Goal: Check status: Check status

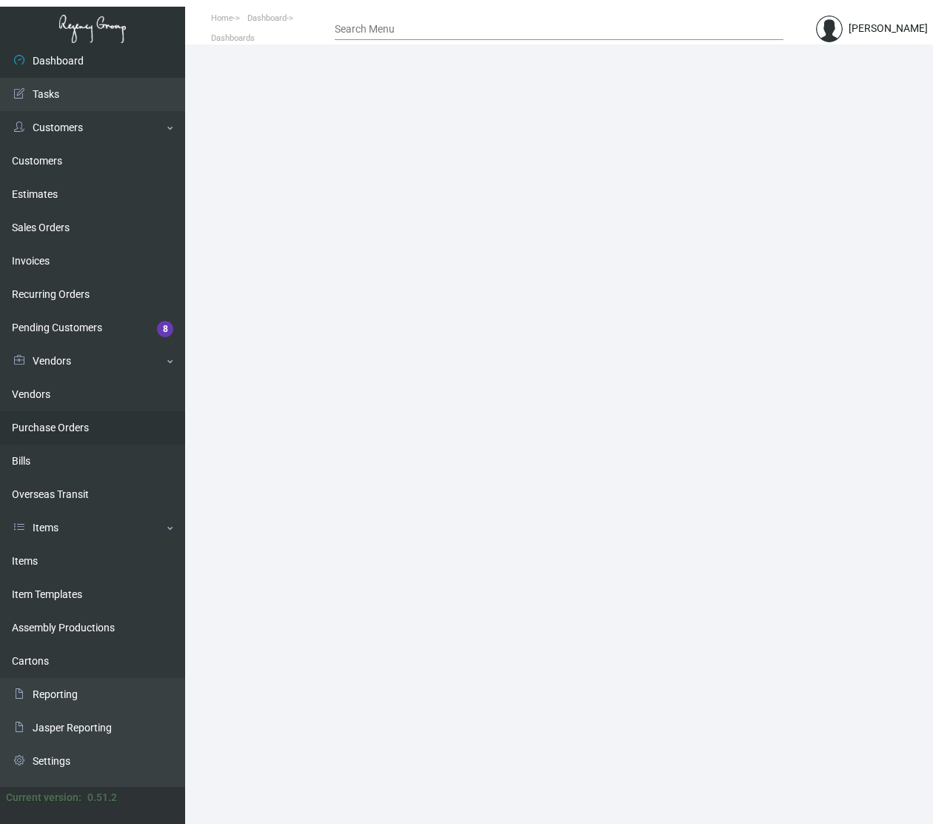
click at [65, 420] on link "Purchase Orders" at bounding box center [92, 427] width 185 height 33
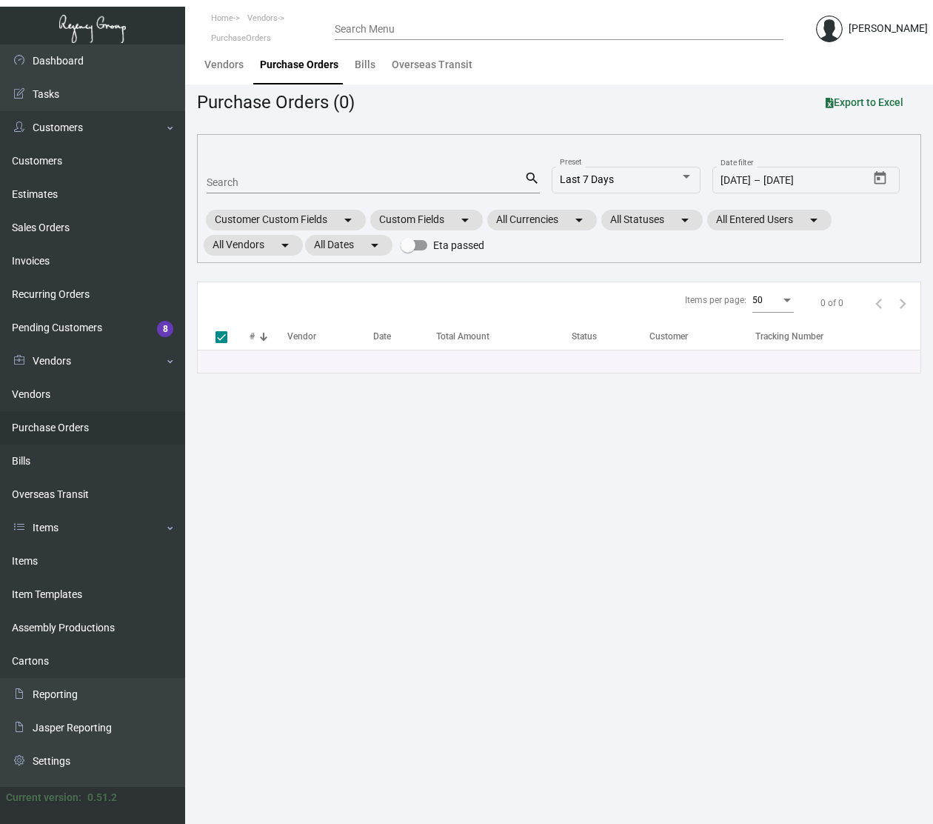
click at [249, 180] on input "Search" at bounding box center [366, 183] width 318 height 12
paste input "106458"
type input "106458"
checkbox input "false"
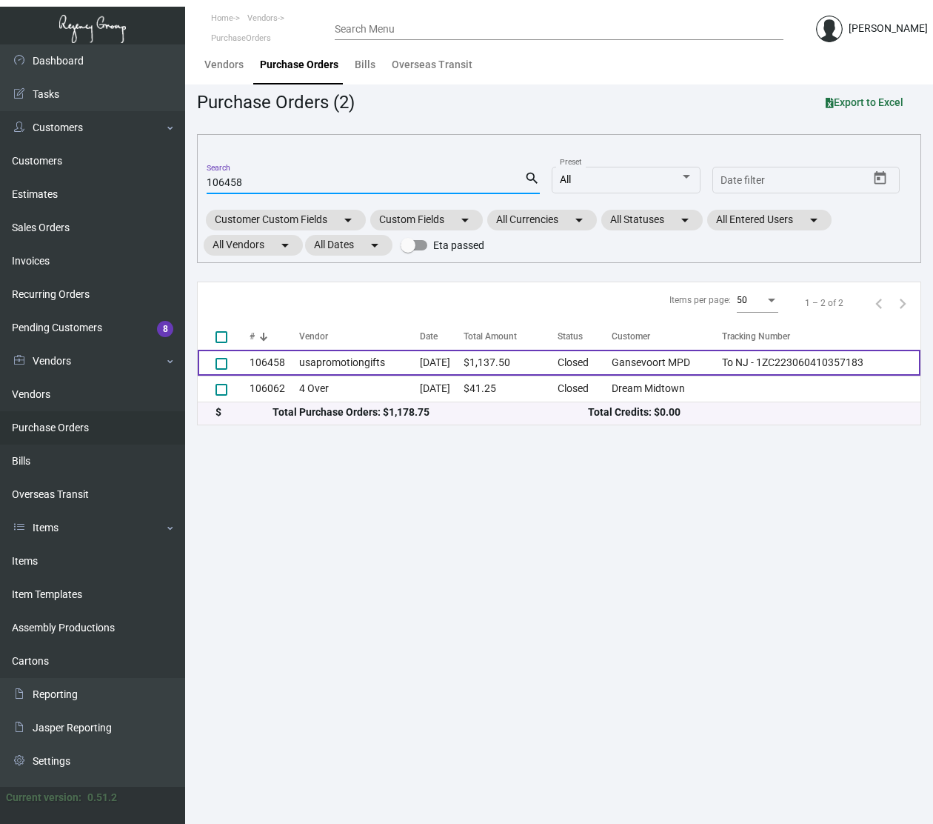
type input "106458"
click at [362, 360] on td "usapromotiongifts" at bounding box center [359, 363] width 121 height 26
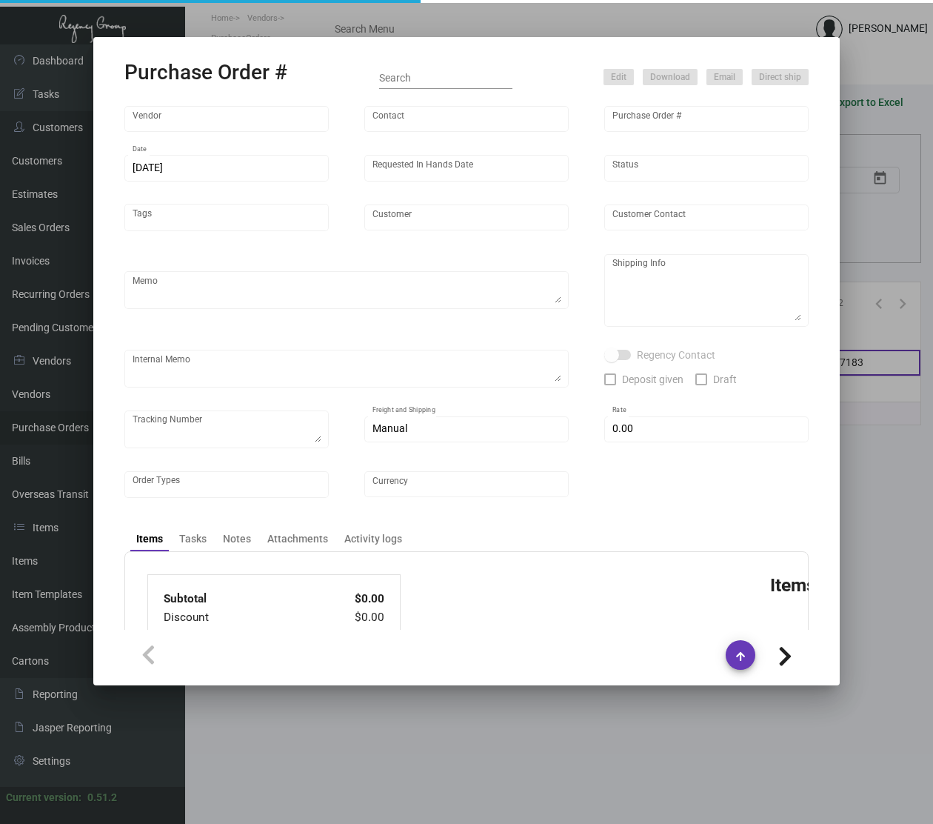
type input "usapromotiongifts"
type input "Lance ."
type input "106458"
type input "7/16/2024"
type input "8/9/2024"
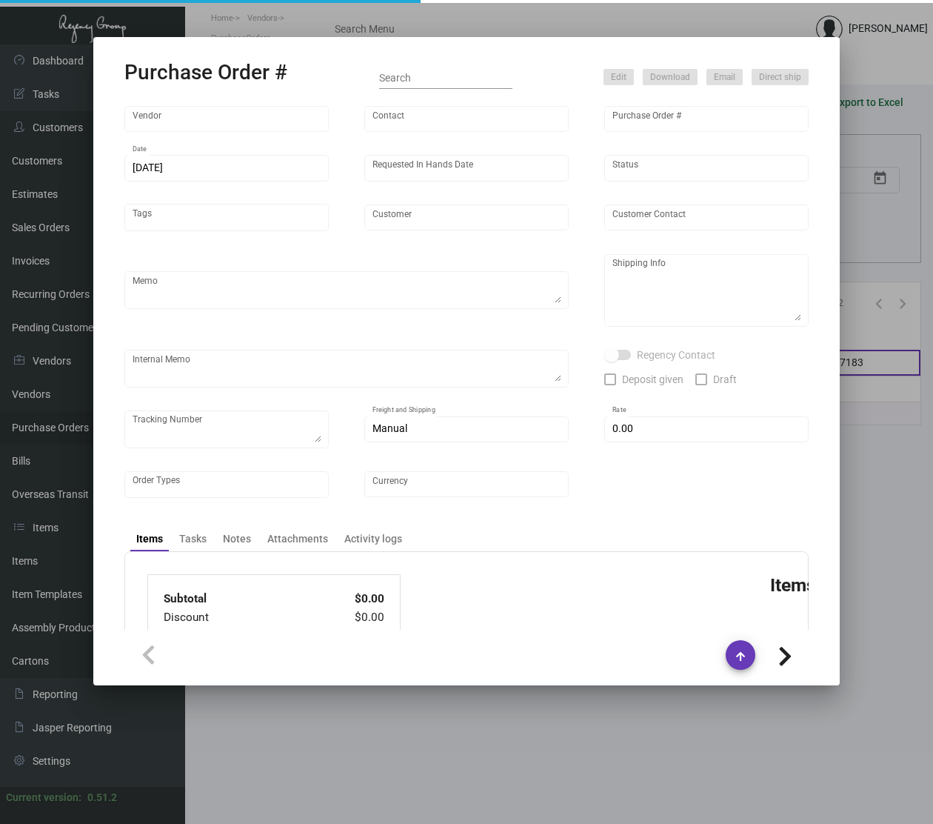
type input "Gansevoort MPD"
type textarea "Reorder - Purchase Order #100013 / Please Air ship."
type textarea "Regency Group NJ - Alex Penate 22 Belgrove Dr. Kearny, NJ, 07032 US"
type textarea "7/17 - RD ACH 7/17/2024"
checkbox input "true"
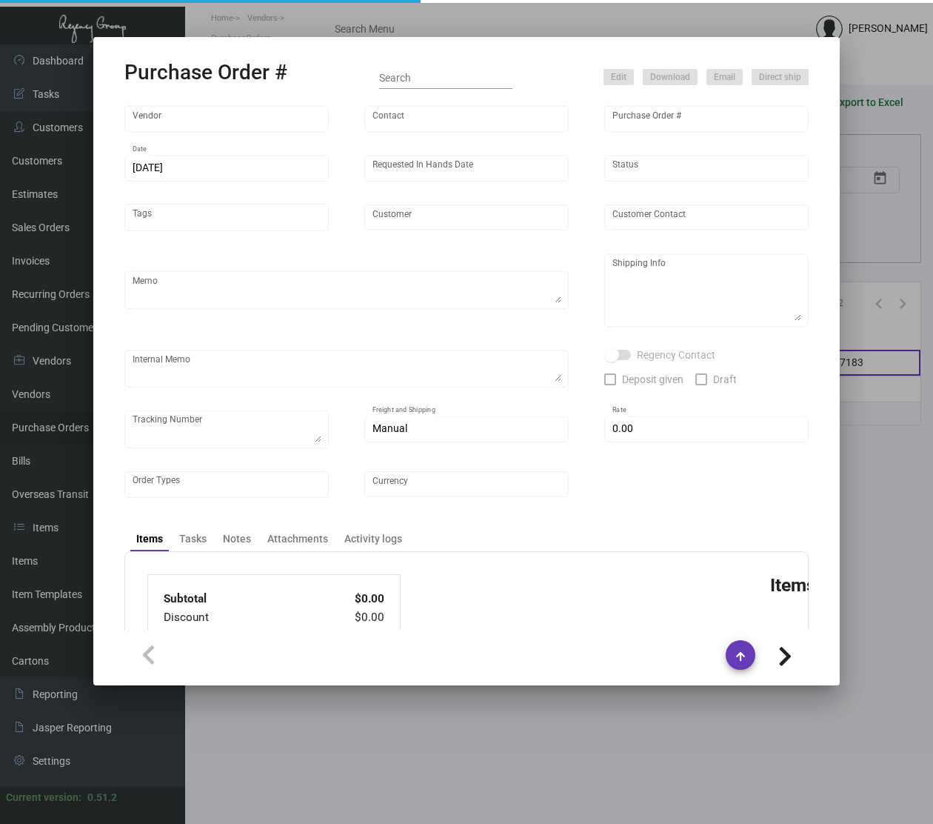
checkbox input "true"
type textarea "To NJ - 1ZC223060410357183"
type input "$ 0.00"
type input "United States Dollar $"
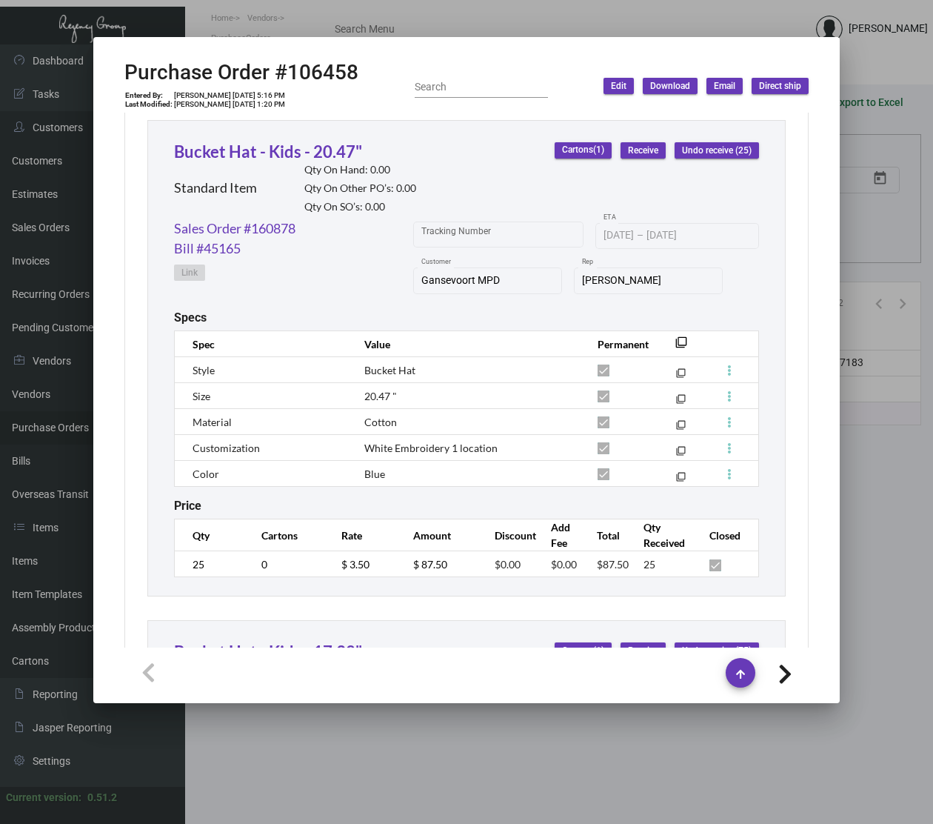
scroll to position [1206, 0]
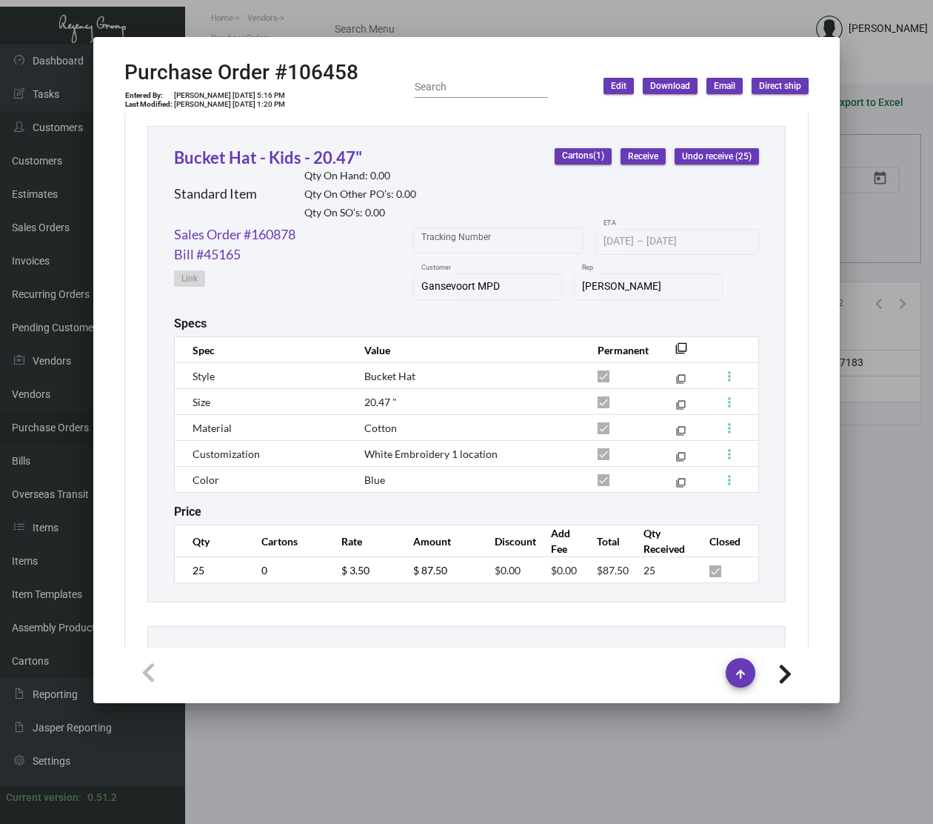
click at [316, 68] on h2 "Purchase Order #106458" at bounding box center [241, 72] width 234 height 25
copy h2 "106458"
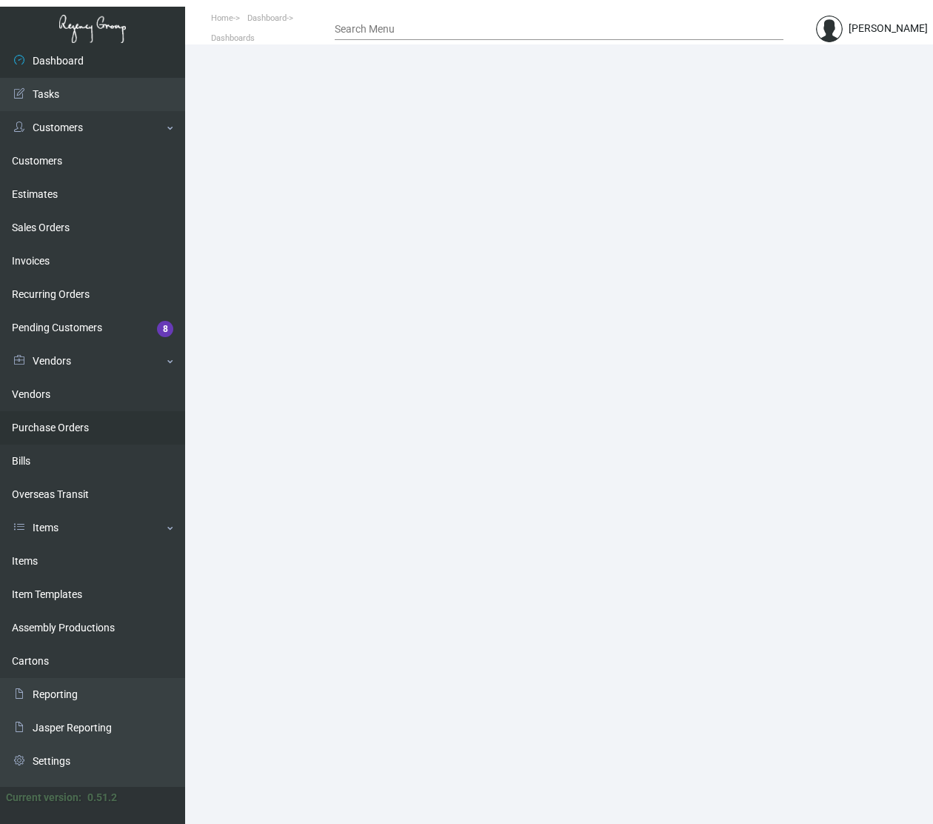
click at [79, 421] on link "Purchase Orders" at bounding box center [92, 427] width 185 height 33
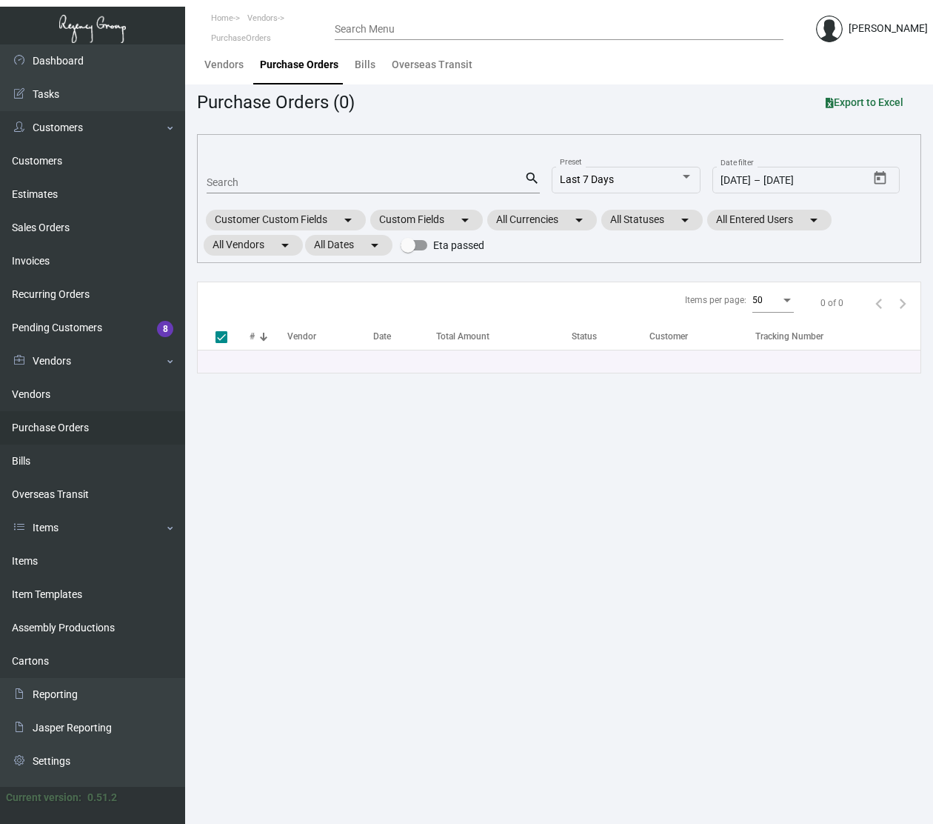
click at [267, 177] on input "Search" at bounding box center [366, 183] width 318 height 12
paste input "89077"
type input "89077"
checkbox input "false"
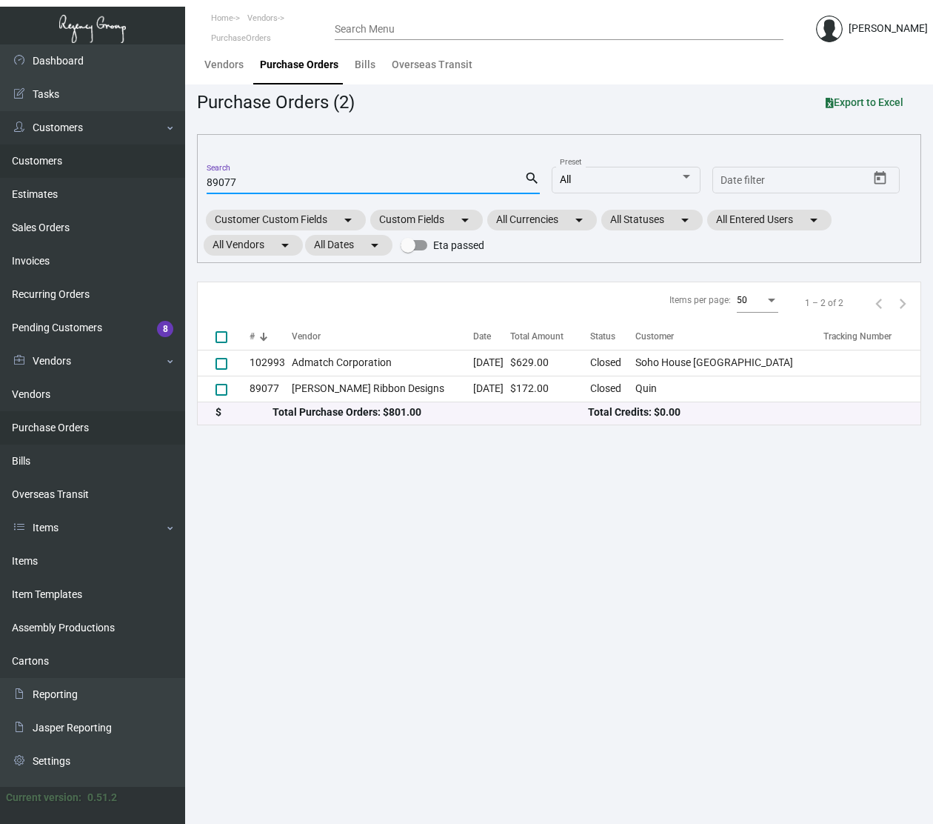
type input "89077"
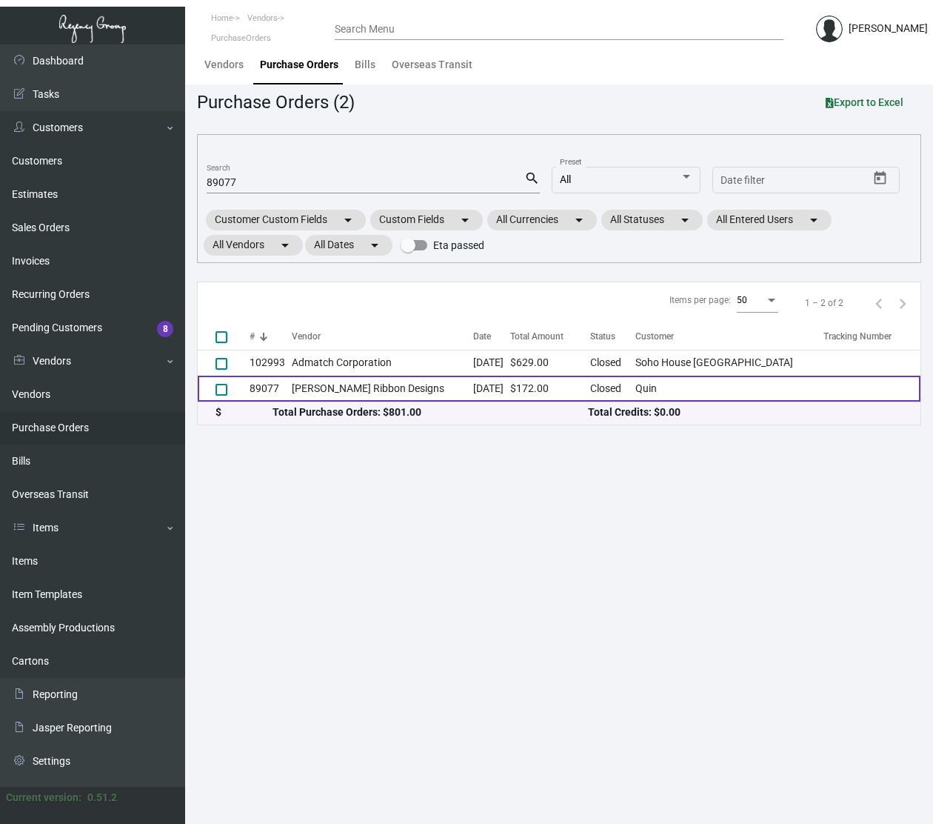
click at [389, 382] on td "Jeffrey Klein Ribbon Designs" at bounding box center [382, 388] width 181 height 26
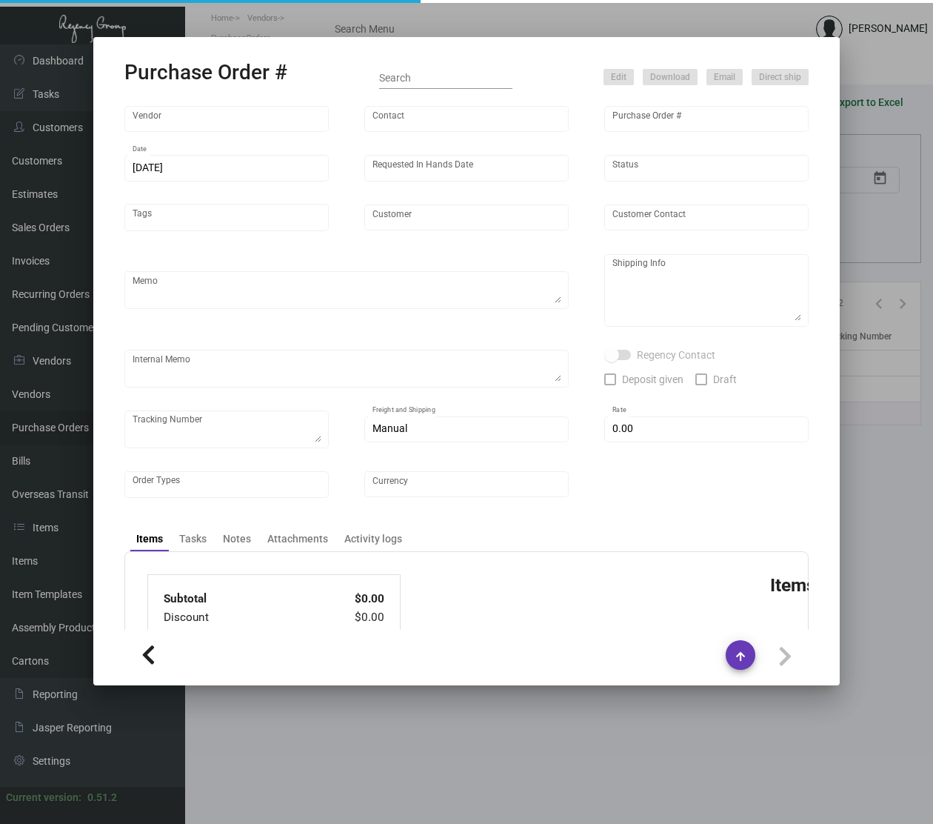
type input "Jeffrey Klein Ribbon Designs"
type input "Jeffrey Klein"
type input "89077"
type input "4/1/2022"
type input "4/15/2022"
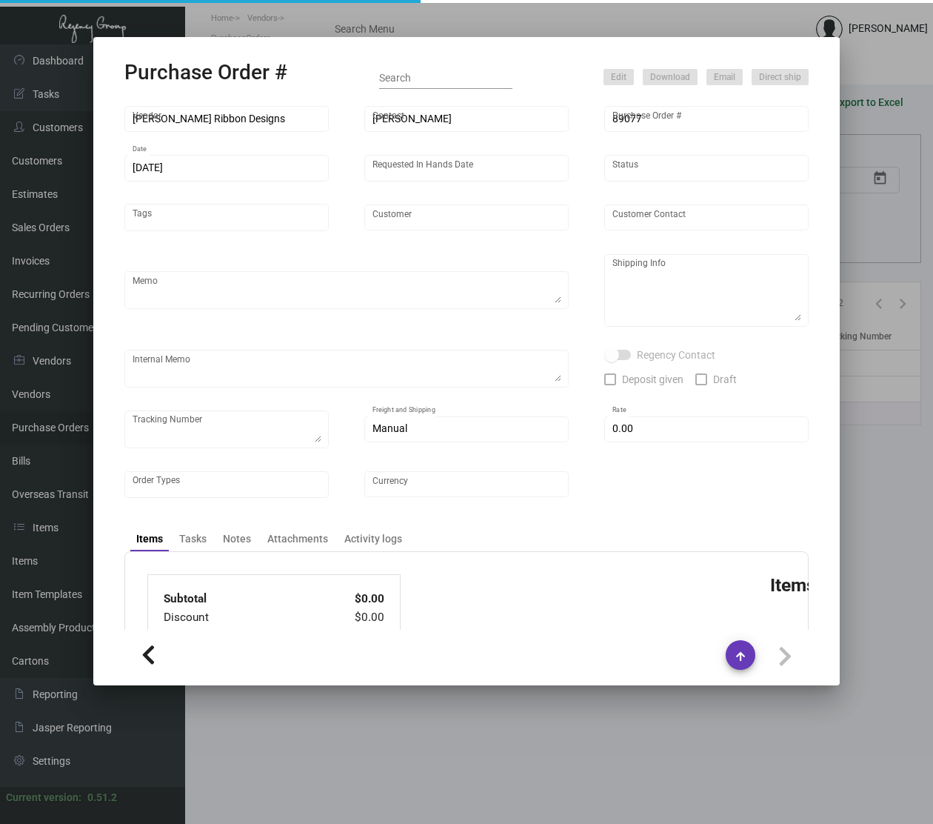
type input "Quin"
type input "Amanda Li"
type textarea "BLIND Ship via UPS Ground Acct# 1AY276."
type textarea "Quin [PERSON_NAME] [STREET_ADDRESS][US_STATE]"
type input "$ 0.00"
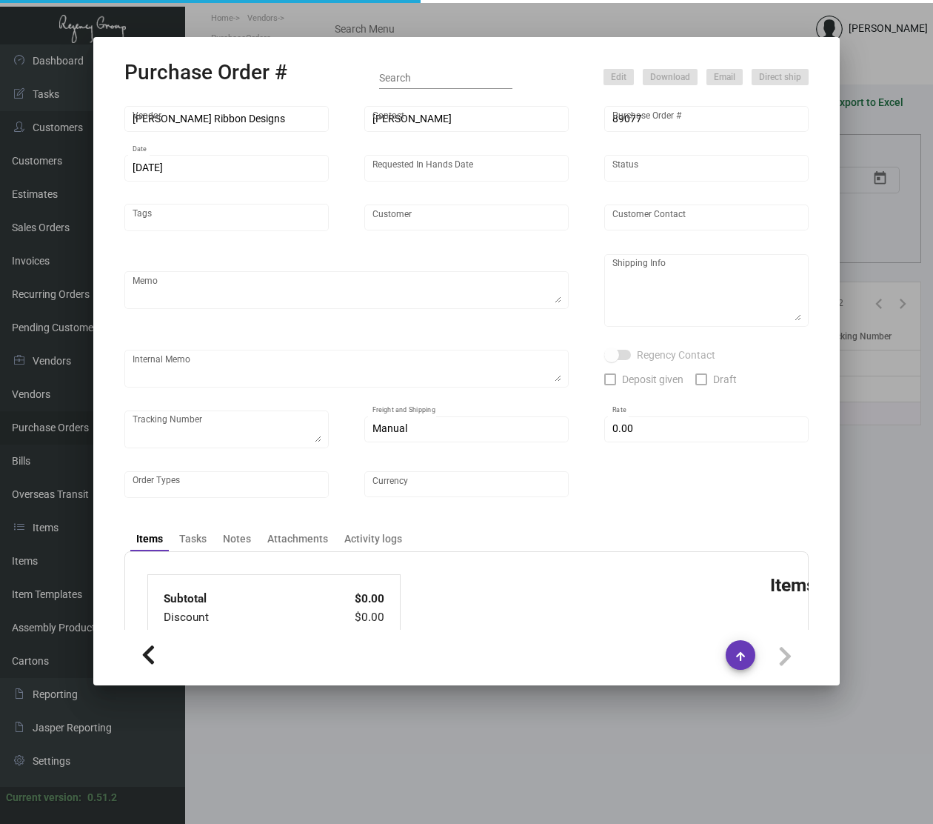
type input "United States Dollar $"
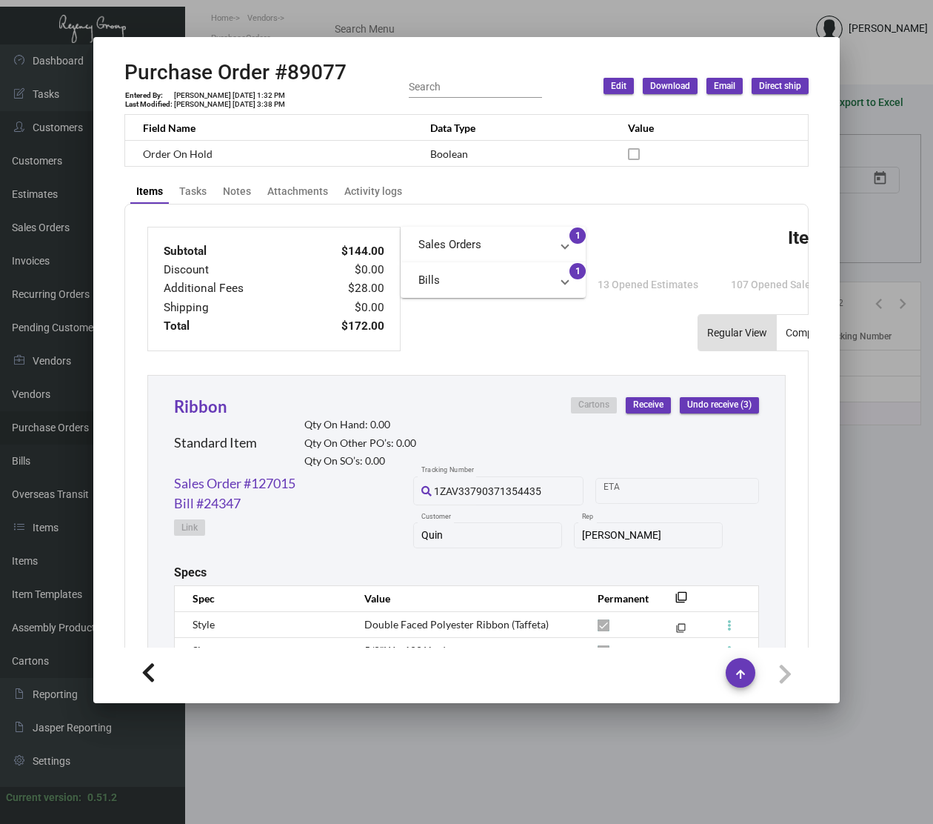
scroll to position [587, 0]
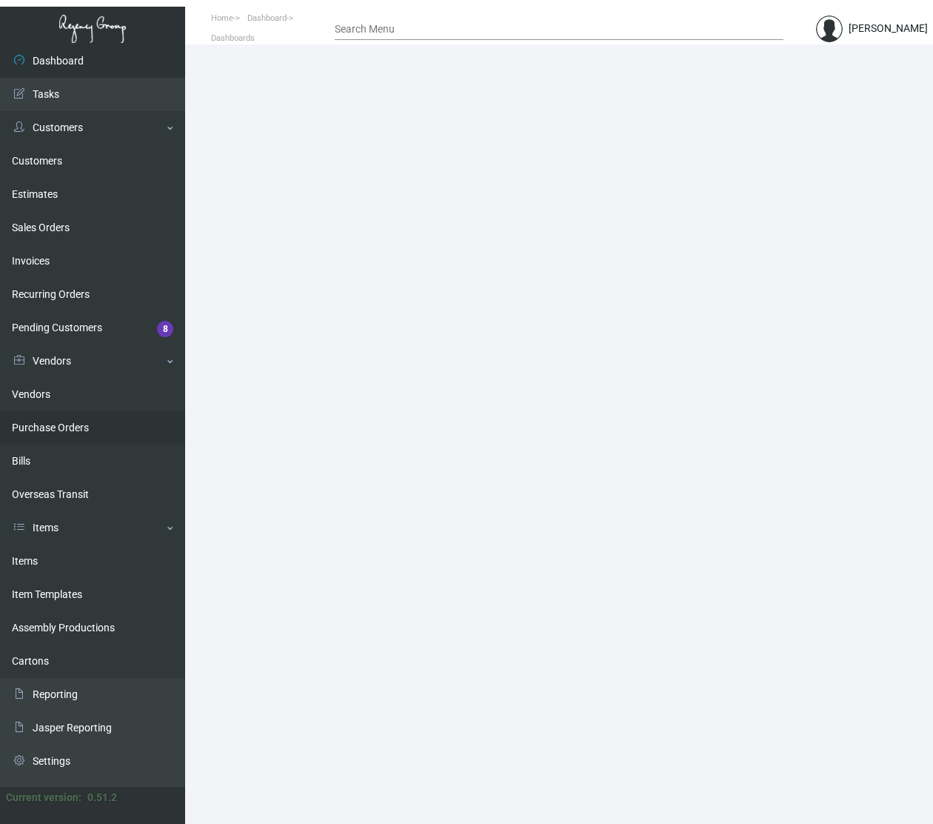
click at [90, 430] on link "Purchase Orders" at bounding box center [92, 427] width 185 height 33
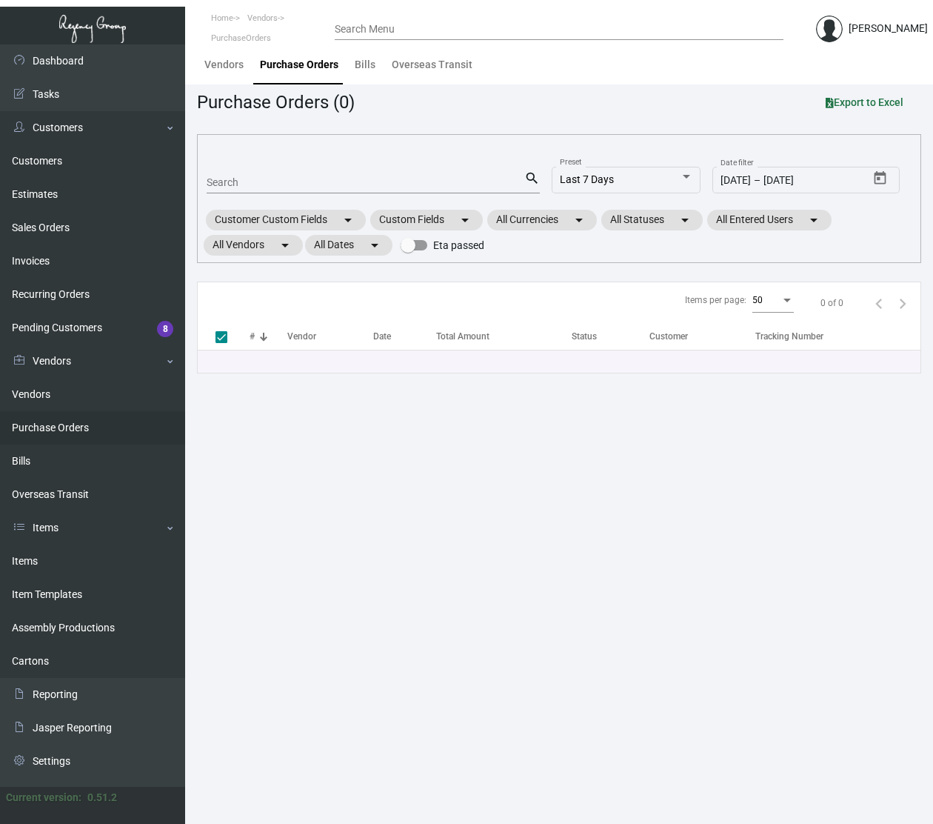
click at [267, 185] on input "Search" at bounding box center [366, 183] width 318 height 12
type input "kl"
type input "[PERSON_NAME]"
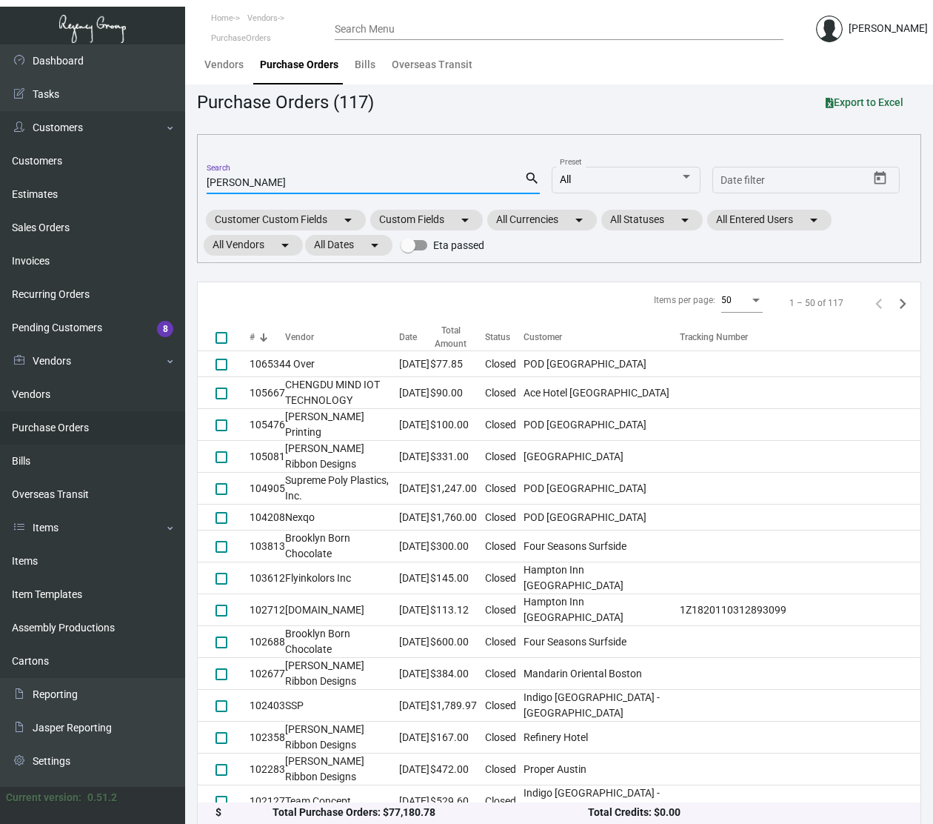
checkbox input "false"
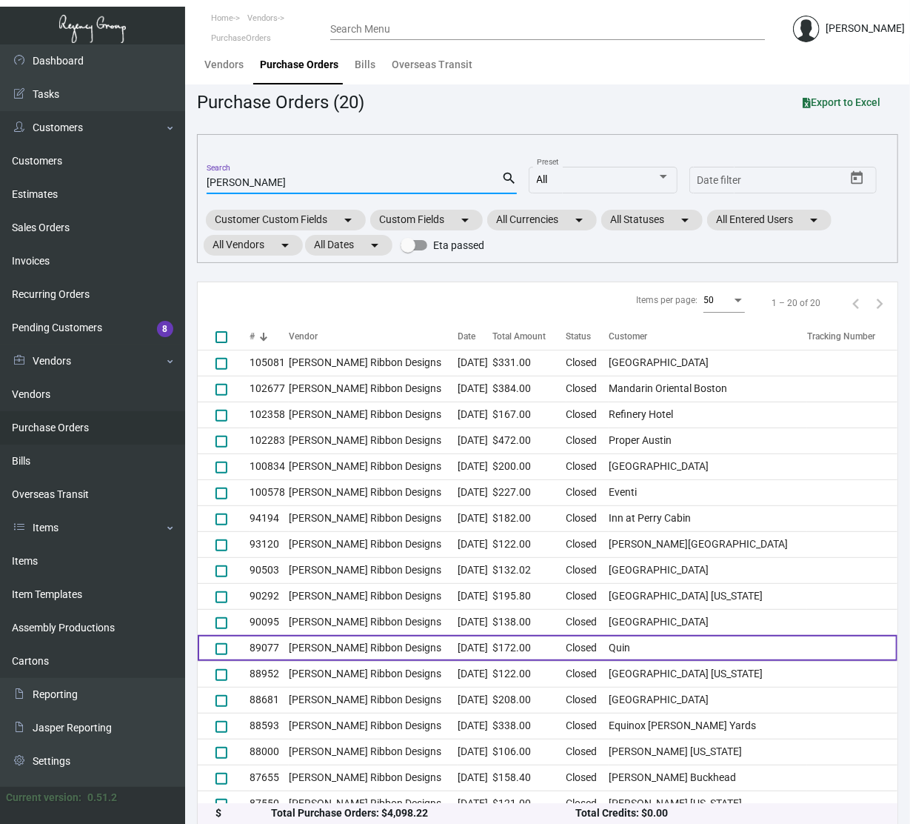
type input "[PERSON_NAME]"
click at [555, 650] on td "$172.00" at bounding box center [530, 648] width 74 height 26
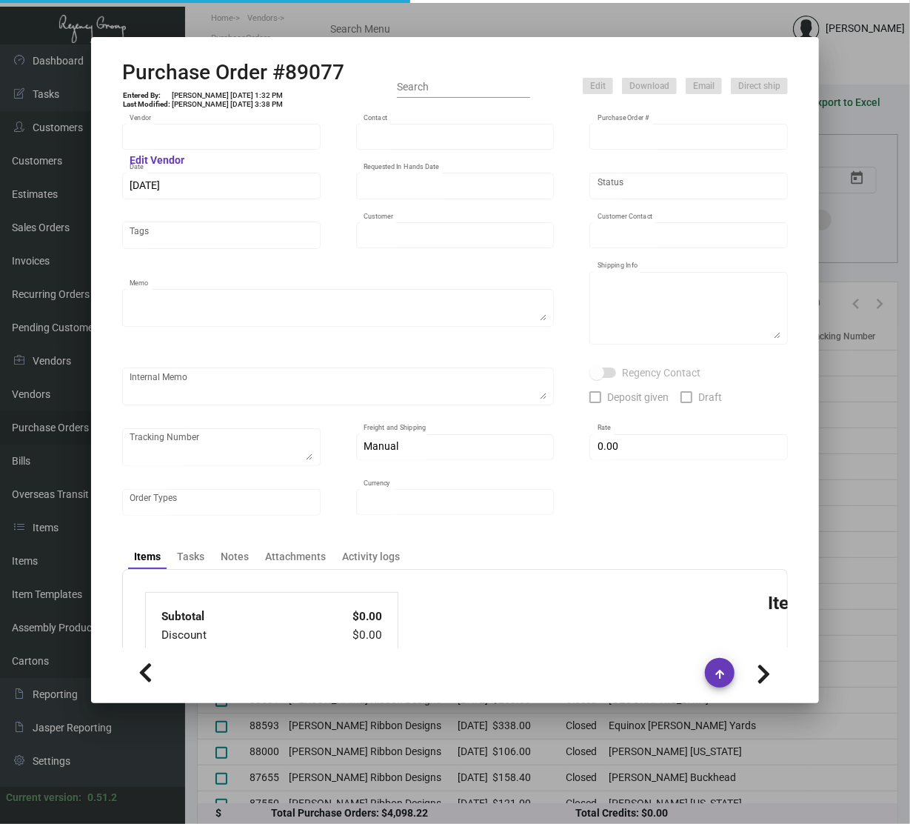
type input "[PERSON_NAME] Ribbon Designs"
type input "[PERSON_NAME]"
type input "89077"
type input "[DATE]"
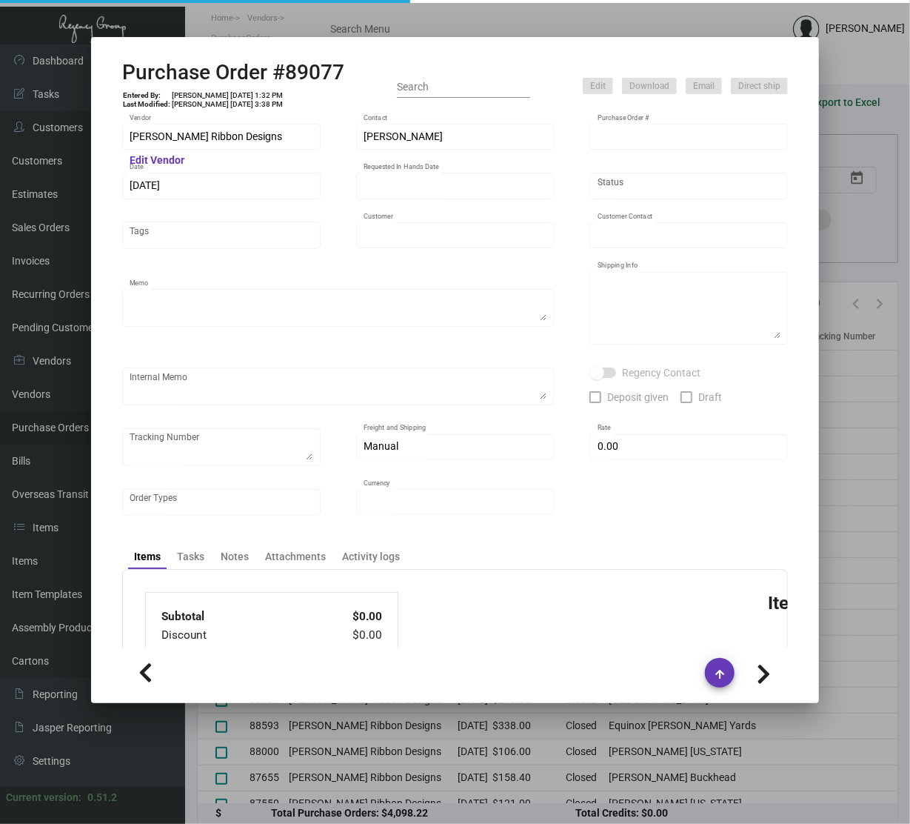
type input "Quin"
type input "[PERSON_NAME]"
type textarea "BLIND Ship via UPS Ground Acct# 1AY276."
type textarea "Quin [PERSON_NAME] [STREET_ADDRESS][US_STATE]"
type input "$ 0.00"
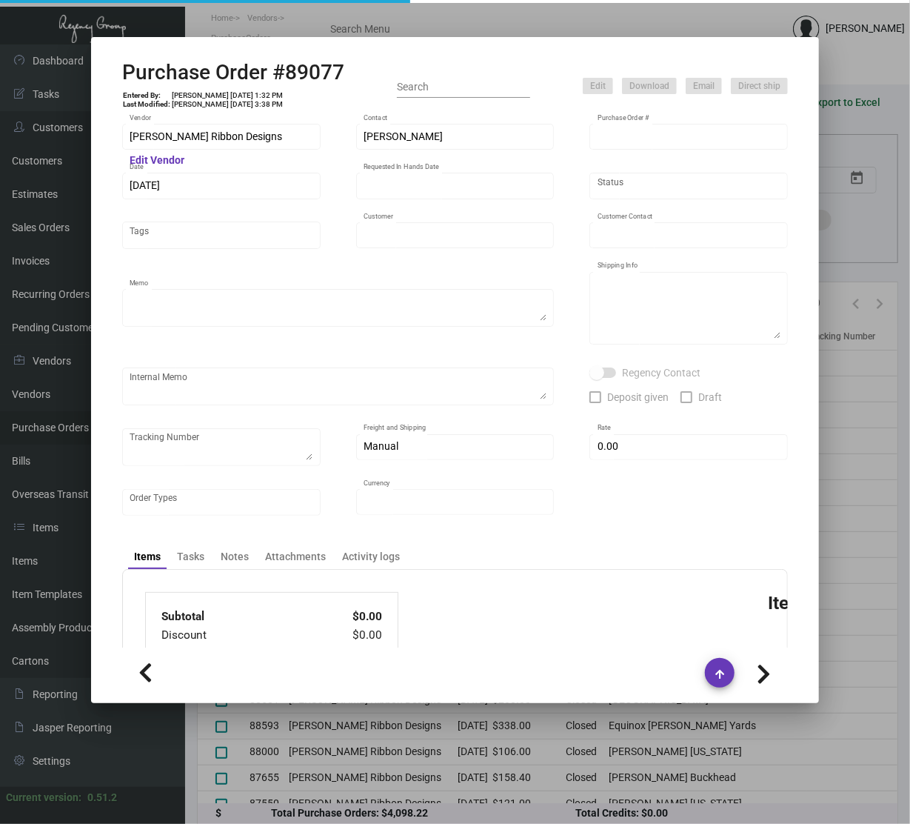
type input "United States Dollar $"
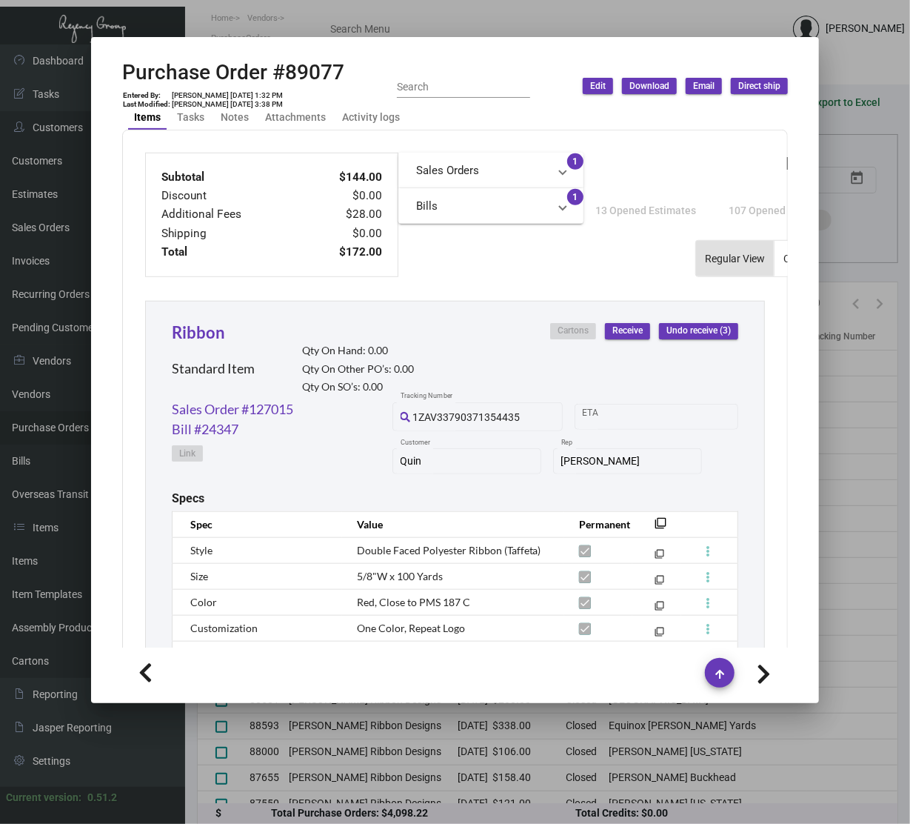
scroll to position [347, 0]
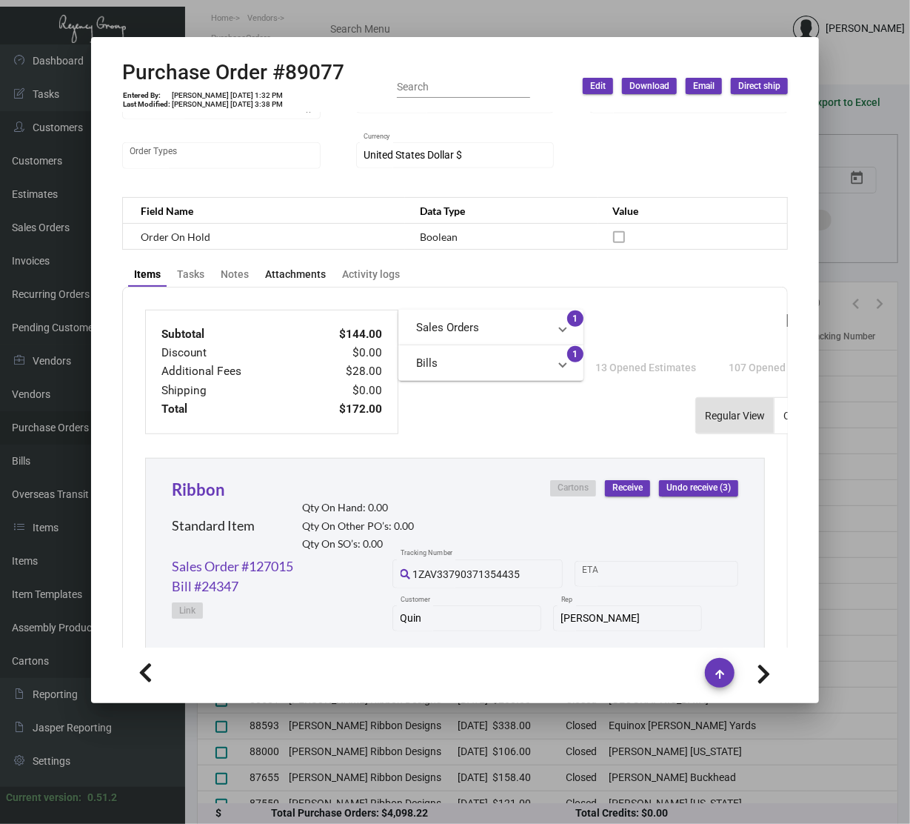
click at [285, 268] on div "Attachments" at bounding box center [295, 275] width 61 height 16
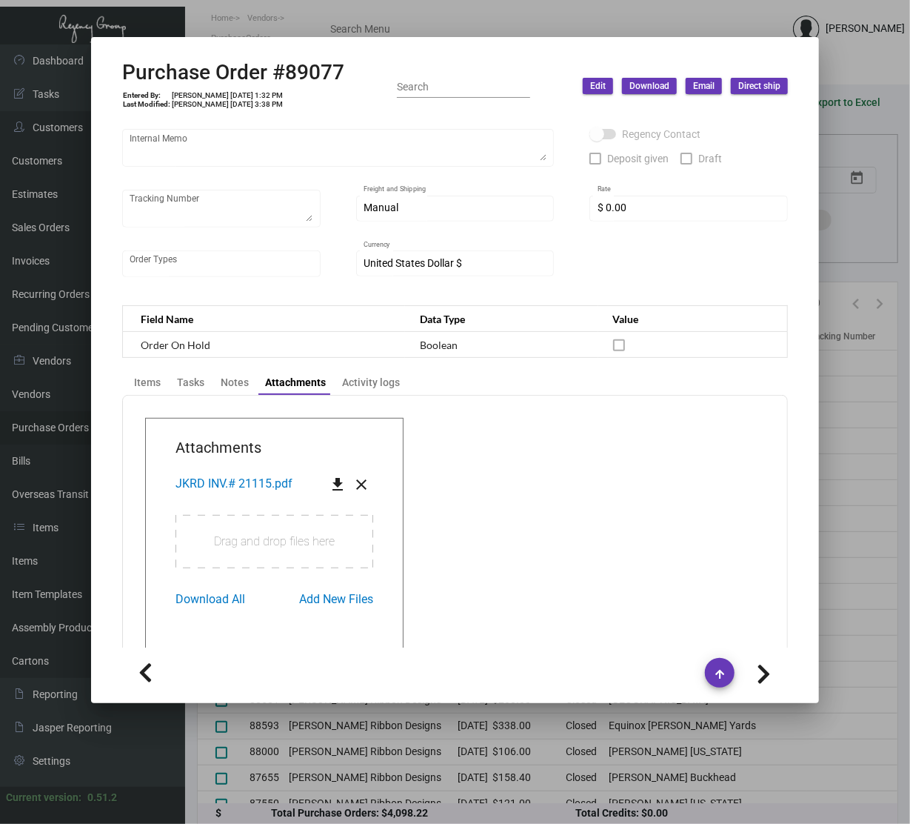
scroll to position [274, 0]
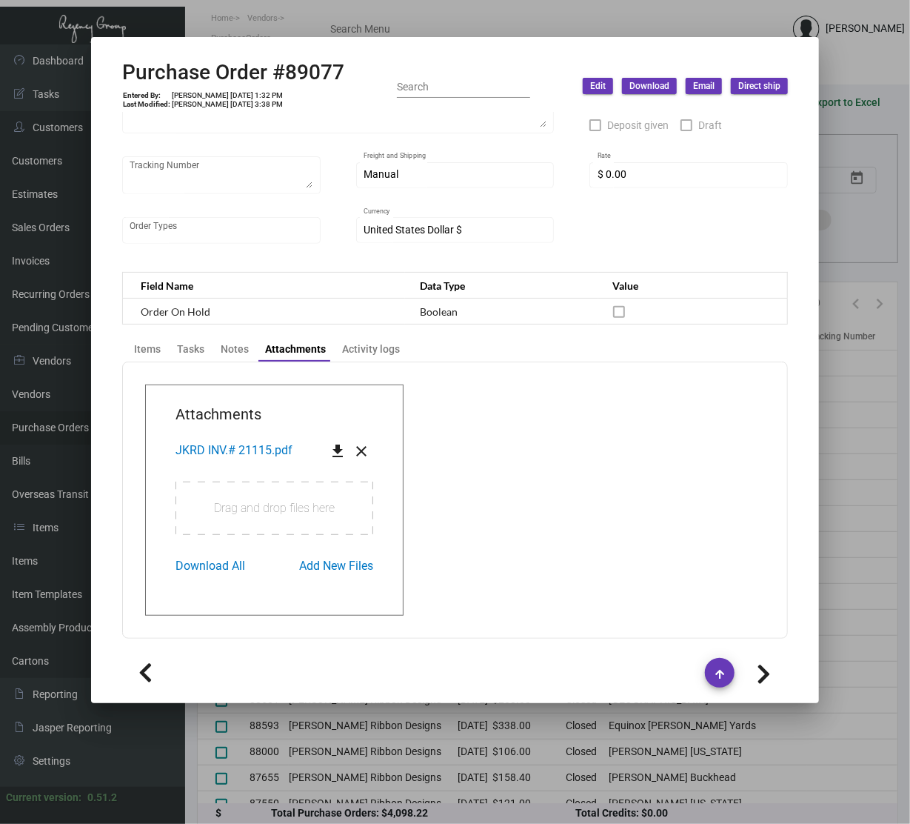
click at [200, 449] on span "JKRD INV.# 21115.pdf" at bounding box center [234, 450] width 117 height 14
click at [135, 348] on div "Items" at bounding box center [147, 349] width 27 height 16
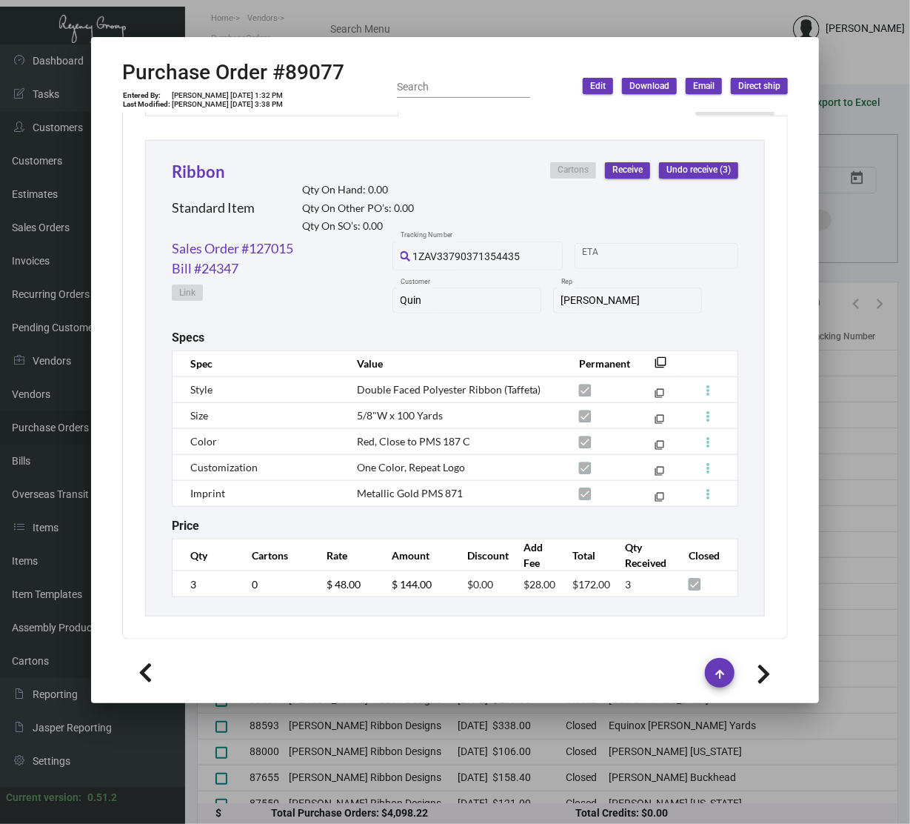
scroll to position [691, 0]
click at [440, 487] on span "Metallic Gold PMS 871" at bounding box center [410, 493] width 106 height 13
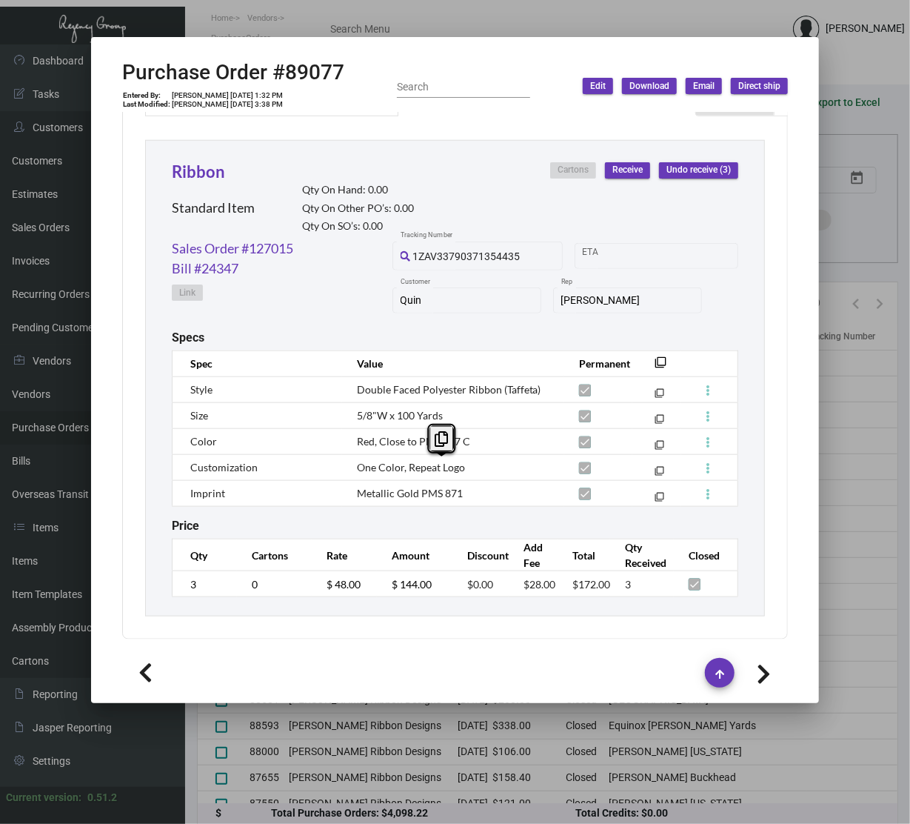
click at [440, 487] on span "Metallic Gold PMS 871" at bounding box center [410, 493] width 106 height 13
copy tr "Metallic Gold PMS 871 filter_none"
